Goal: Navigation & Orientation: Find specific page/section

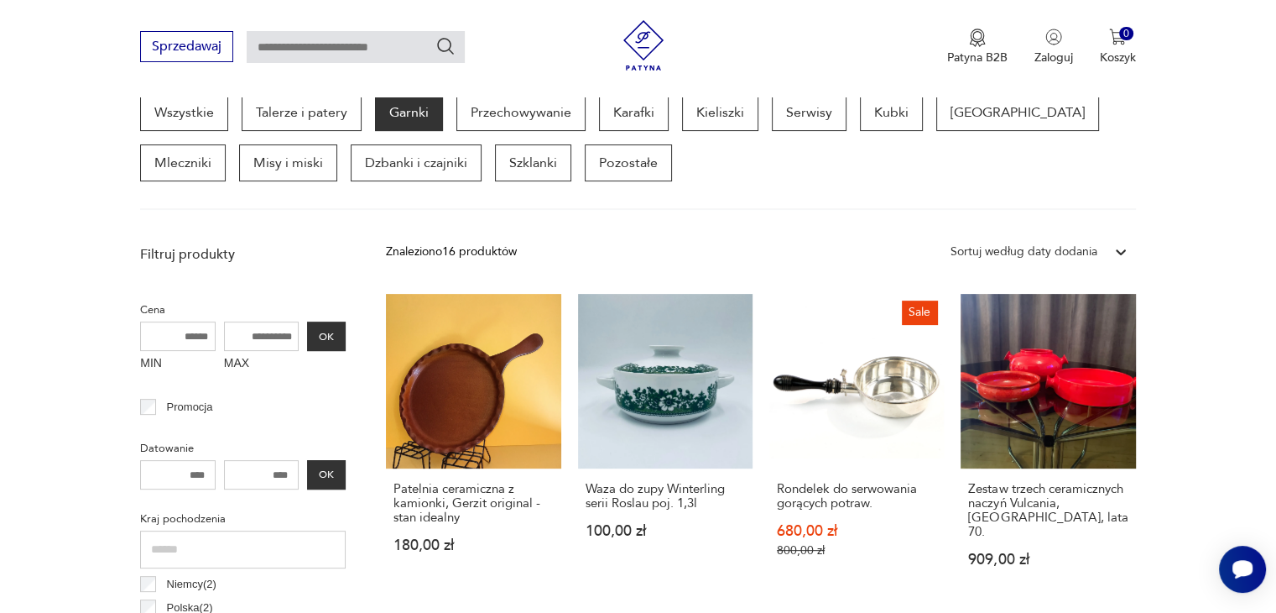
scroll to position [462, 0]
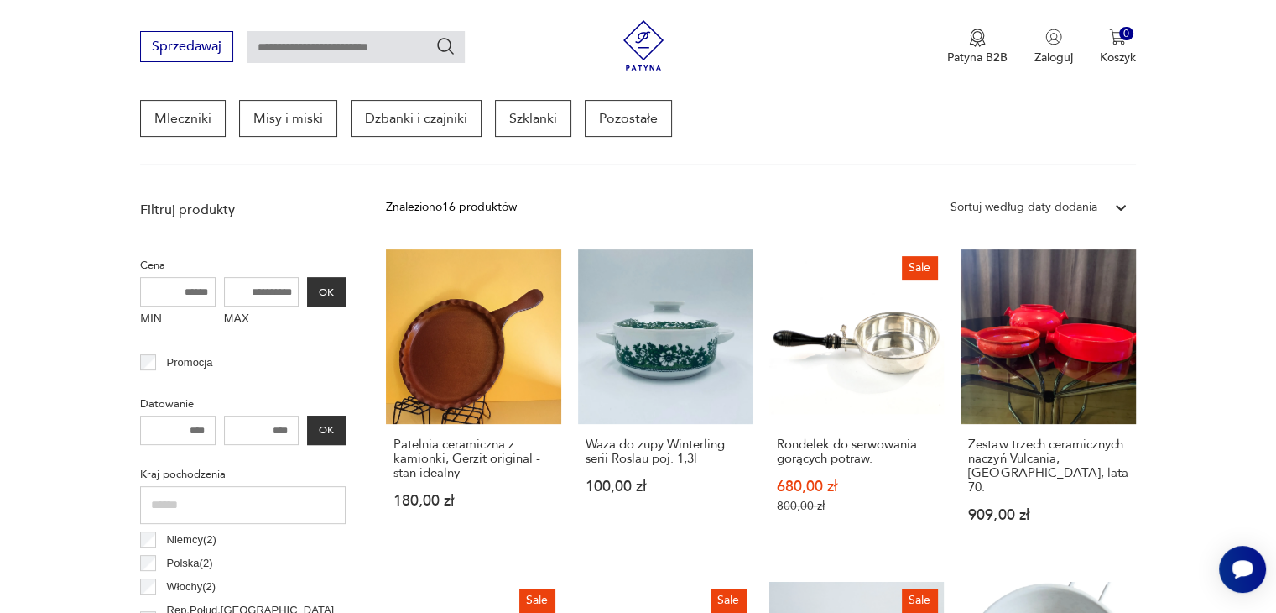
scroll to position [510, 0]
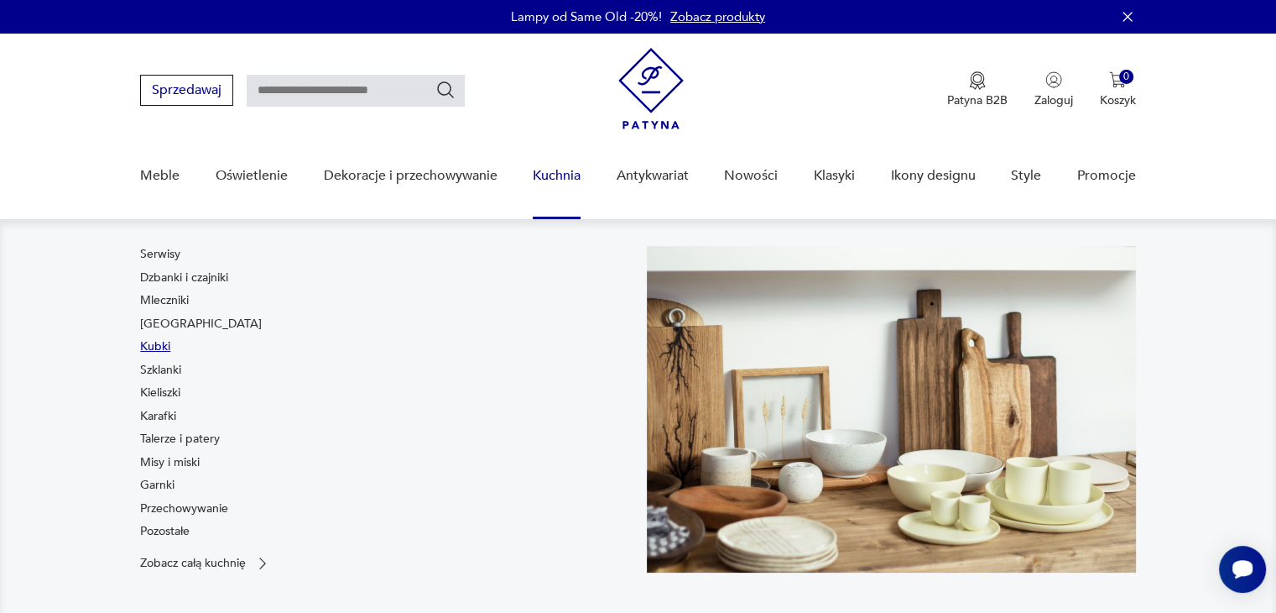
click at [149, 340] on link "Kubki" at bounding box center [155, 346] width 30 height 17
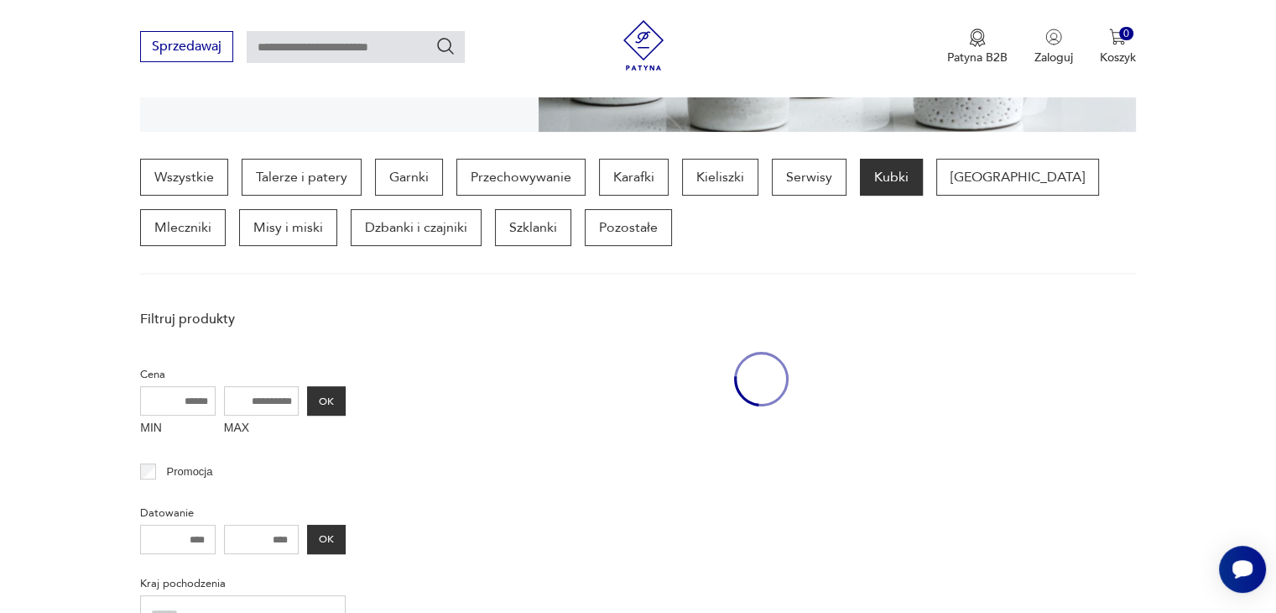
scroll to position [445, 0]
